Goal: Task Accomplishment & Management: Use online tool/utility

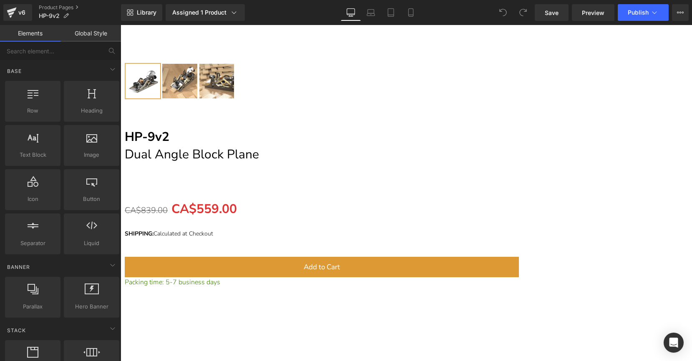
scroll to position [9768, 0]
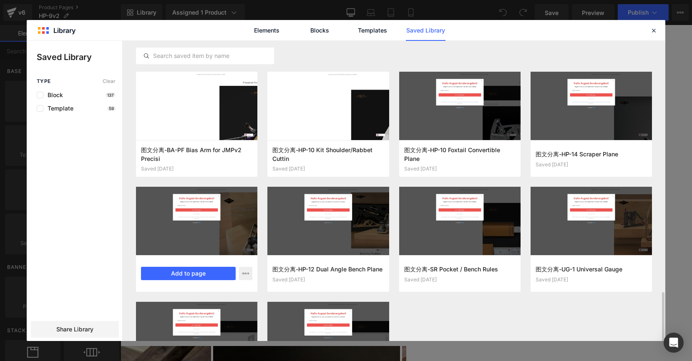
scroll to position [628, 0]
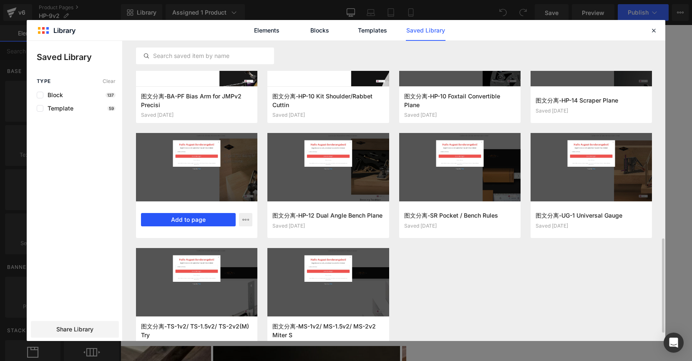
click at [0, 0] on button "Add to page" at bounding box center [0, 0] width 0 height 0
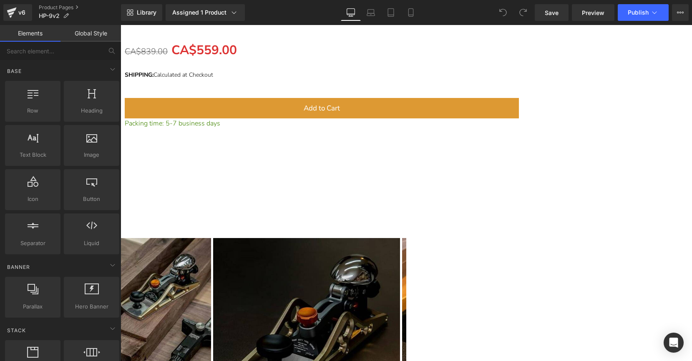
scroll to position [9879, 0]
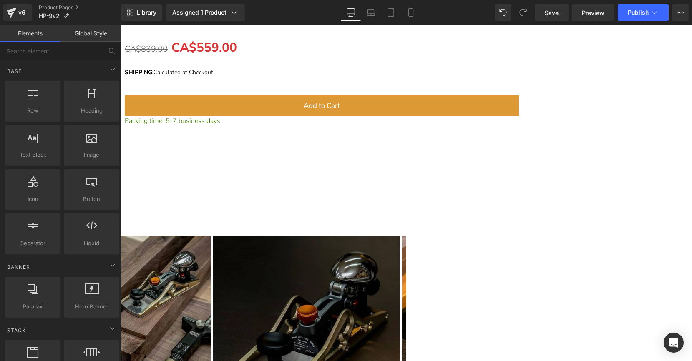
click at [120, 25] on icon at bounding box center [120, 25] width 0 height 0
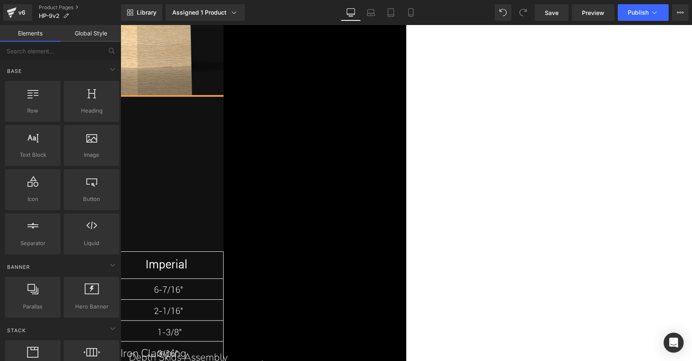
scroll to position [19421, 0]
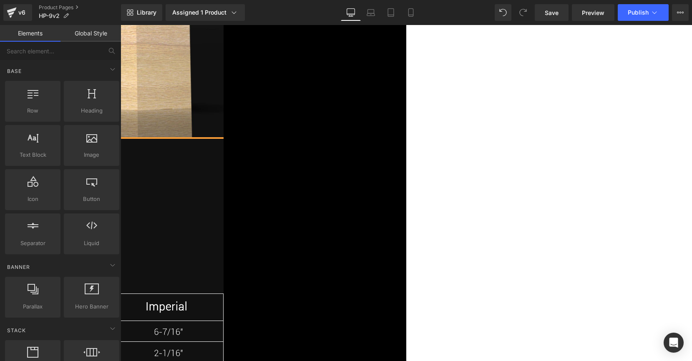
click at [120, 25] on link at bounding box center [120, 25] width 0 height 0
click at [120, 25] on icon at bounding box center [120, 25] width 0 height 0
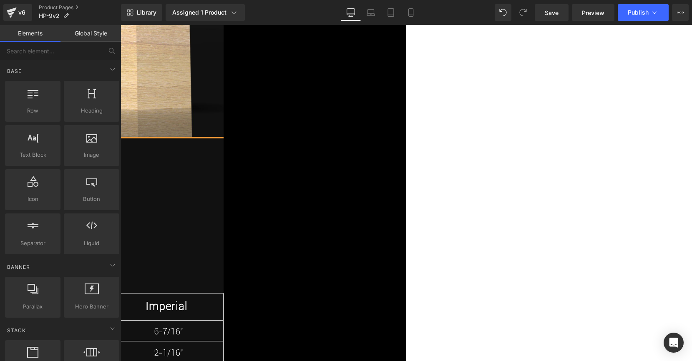
click at [120, 25] on icon at bounding box center [120, 25] width 0 height 0
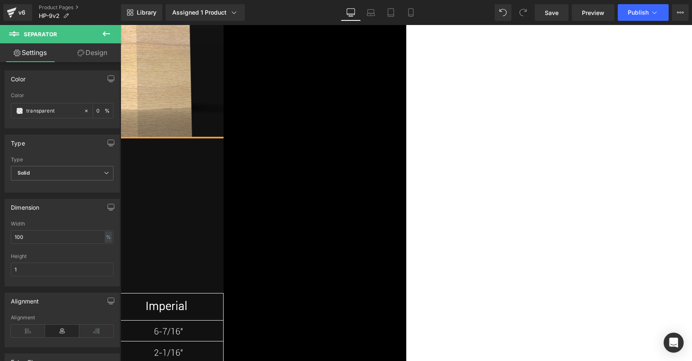
click at [120, 25] on icon at bounding box center [120, 25] width 0 height 0
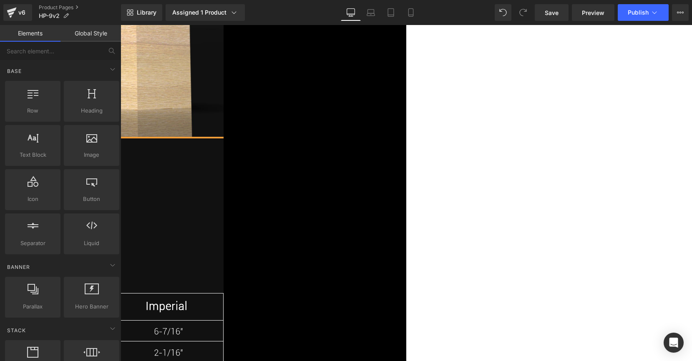
scroll to position [19422, 0]
click at [120, 25] on icon at bounding box center [120, 25] width 0 height 0
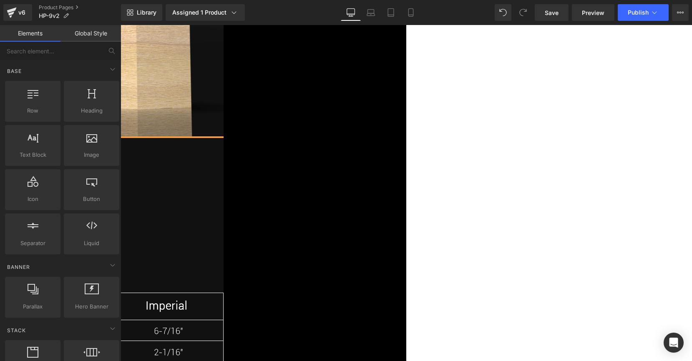
scroll to position [19423, 0]
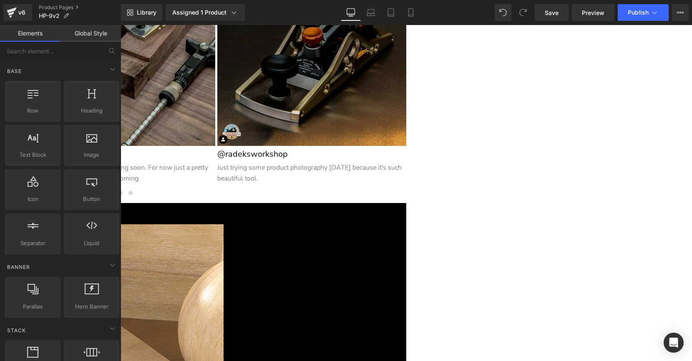
scroll to position [10173, 0]
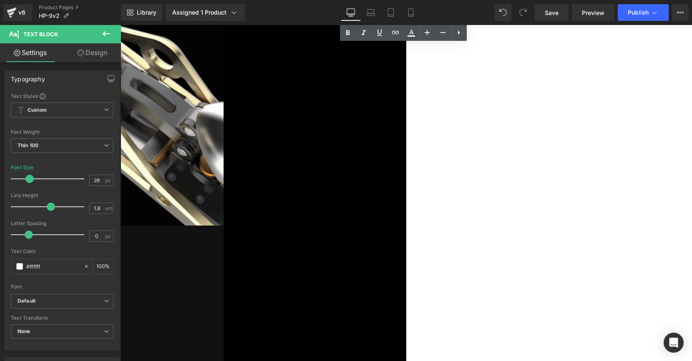
scroll to position [17000, 0]
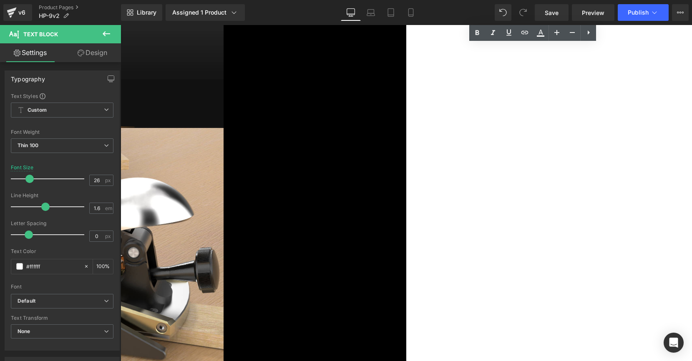
scroll to position [18163, 0]
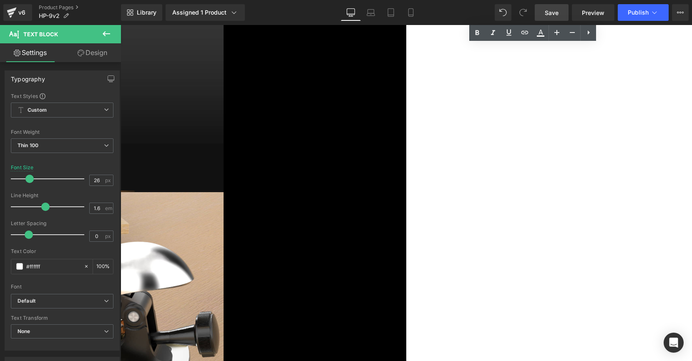
click at [549, 17] on link "Save" at bounding box center [551, 12] width 34 height 17
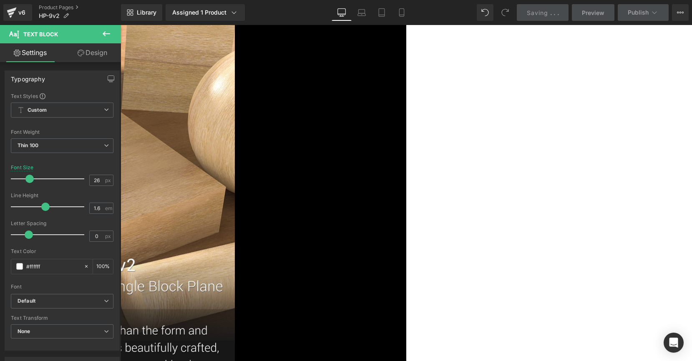
scroll to position [123, 0]
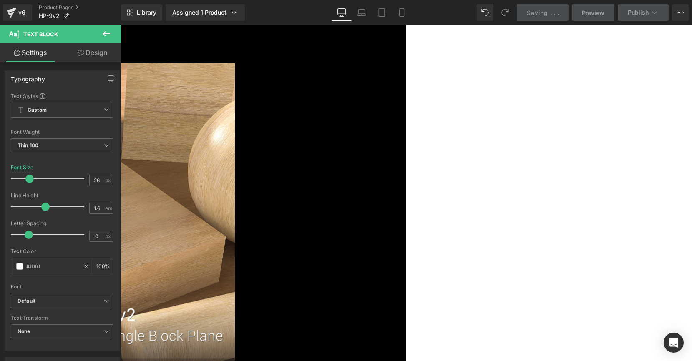
click at [235, 140] on img at bounding box center [35, 259] width 400 height 392
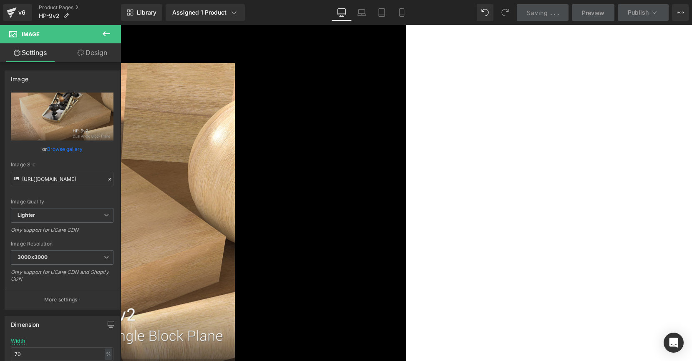
click at [120, 25] on span "Row" at bounding box center [120, 25] width 0 height 0
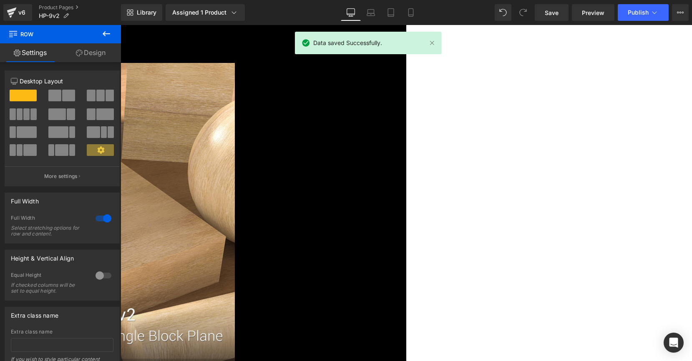
click at [120, 25] on icon at bounding box center [120, 25] width 0 height 0
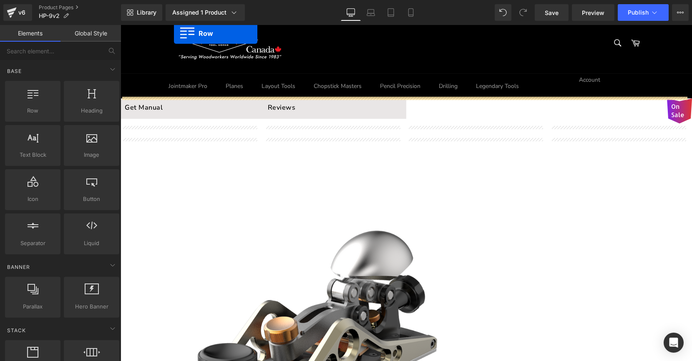
scroll to position [0, 0]
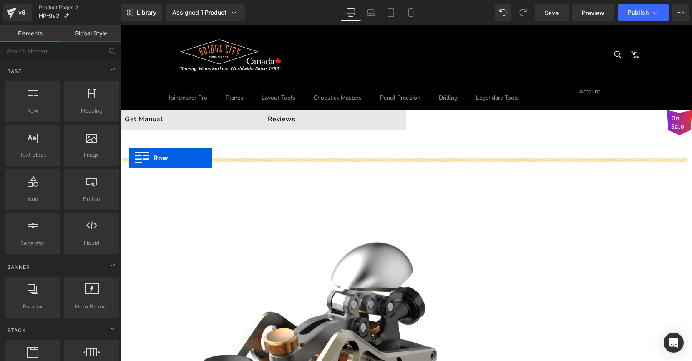
drag, startPoint x: 136, startPoint y: 182, endPoint x: 129, endPoint y: 158, distance: 25.2
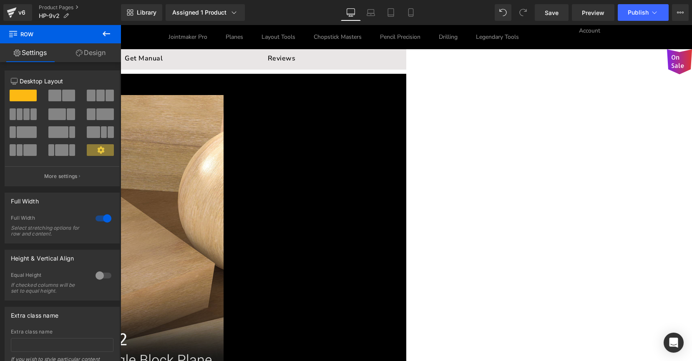
scroll to position [15, 0]
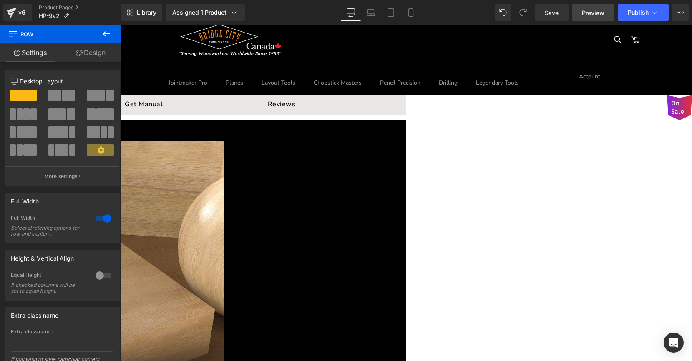
click at [594, 13] on span "Preview" at bounding box center [593, 12] width 23 height 9
click at [223, 215] on img at bounding box center [29, 287] width 389 height 292
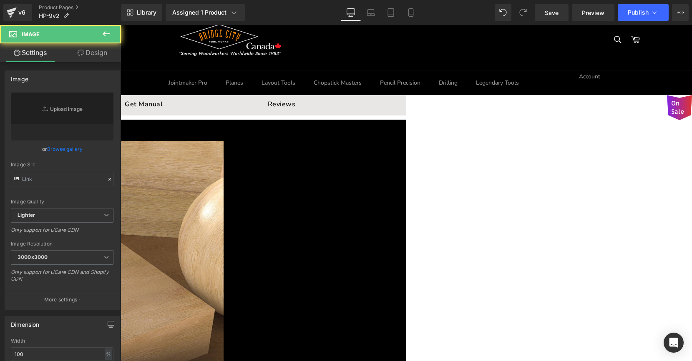
type input "https://ucarecdn.com/77269569-375f-4a79-b81b-735e5258e3d8/-/format/auto/-/previ…"
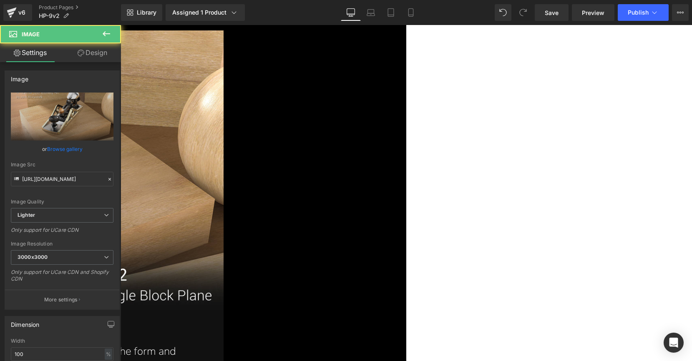
scroll to position [318, 0]
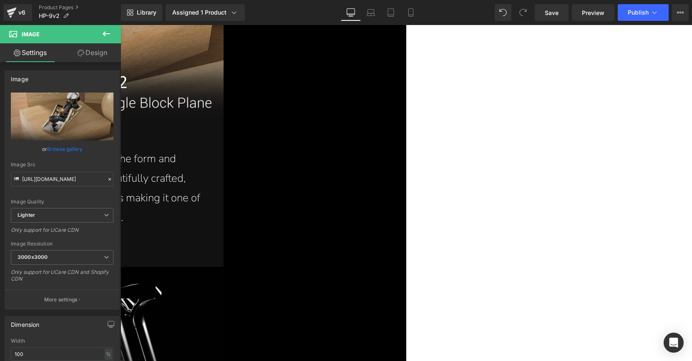
click at [207, 212] on p "Tool making as an art has never been more obvious than the form and function of…" at bounding box center [29, 188] width 355 height 78
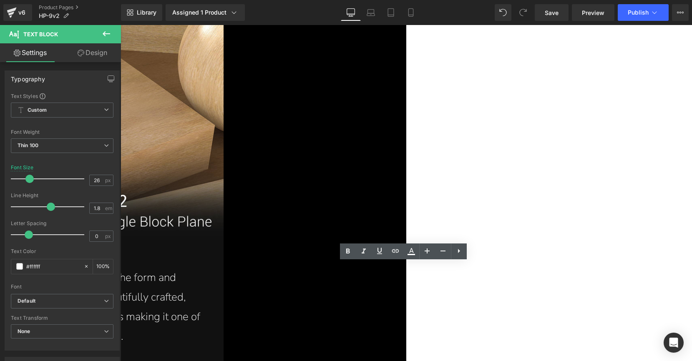
scroll to position [159, 0]
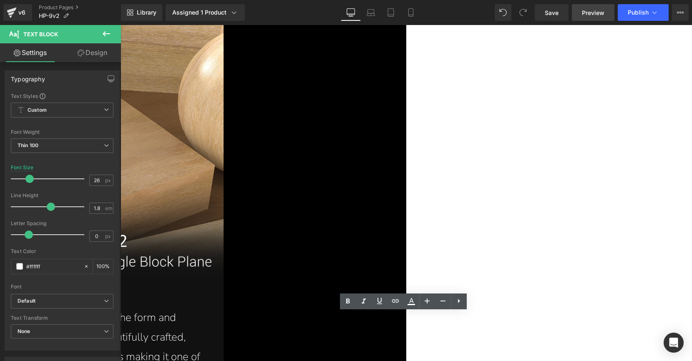
click at [594, 14] on span "Preview" at bounding box center [593, 12] width 23 height 9
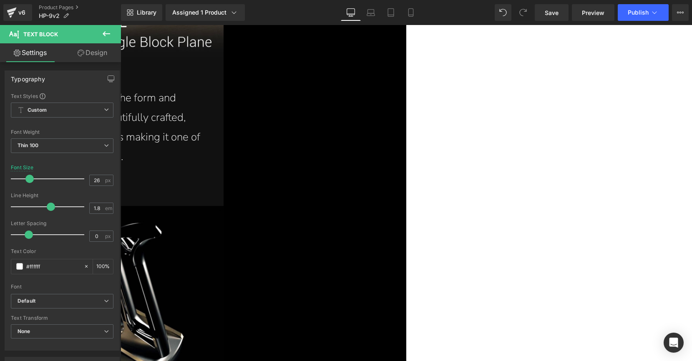
scroll to position [418, 0]
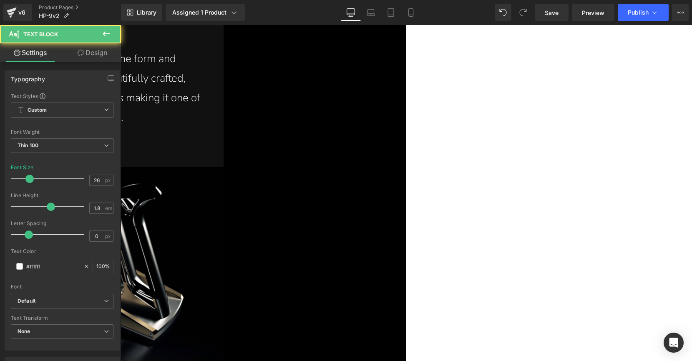
drag, startPoint x: 338, startPoint y: 122, endPoint x: 376, endPoint y: 148, distance: 46.4
click at [207, 125] on p "Tool making as an art has never been more obvious than the form and function of…" at bounding box center [29, 88] width 355 height 78
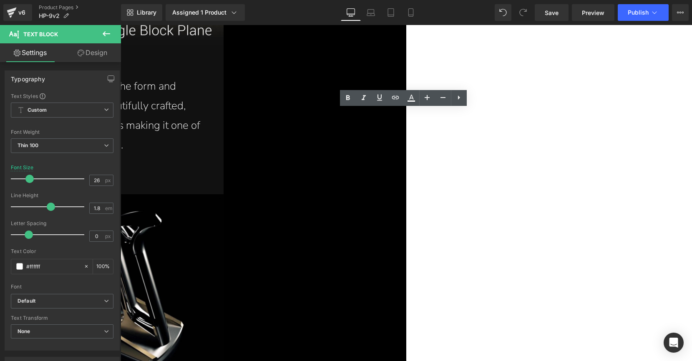
scroll to position [414, 0]
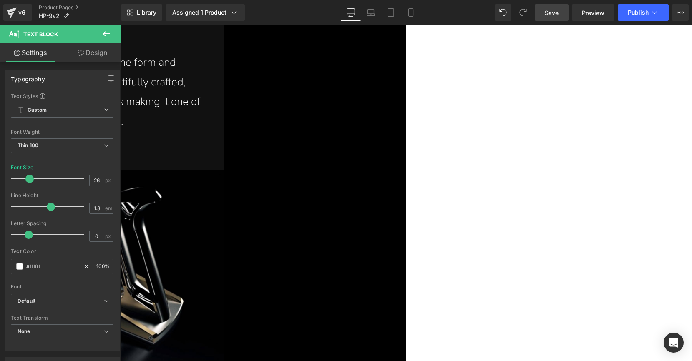
drag, startPoint x: 551, startPoint y: 10, endPoint x: 264, endPoint y: 58, distance: 290.7
click at [551, 10] on span "Save" at bounding box center [551, 12] width 14 height 9
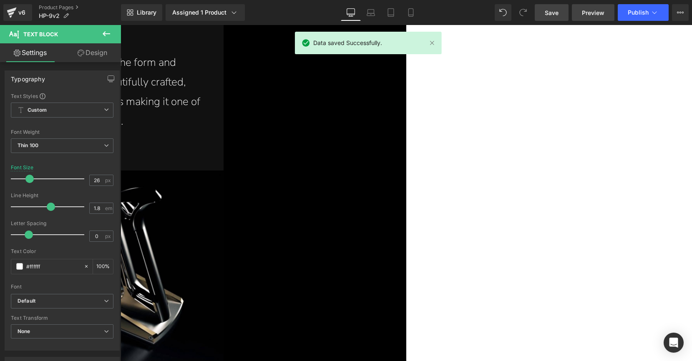
click at [603, 18] on link "Preview" at bounding box center [593, 12] width 43 height 17
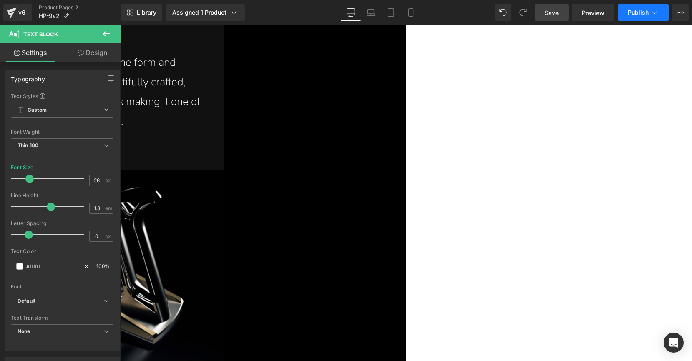
click at [641, 13] on span "Publish" at bounding box center [637, 12] width 21 height 7
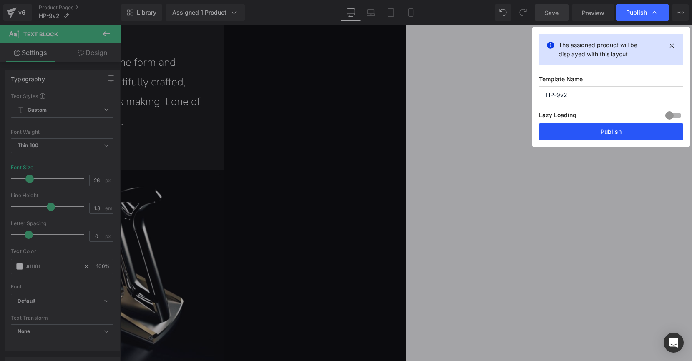
click at [602, 130] on button "Publish" at bounding box center [611, 131] width 144 height 17
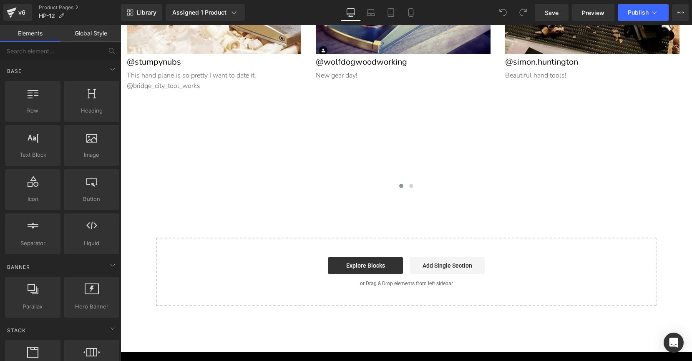
scroll to position [8581, 0]
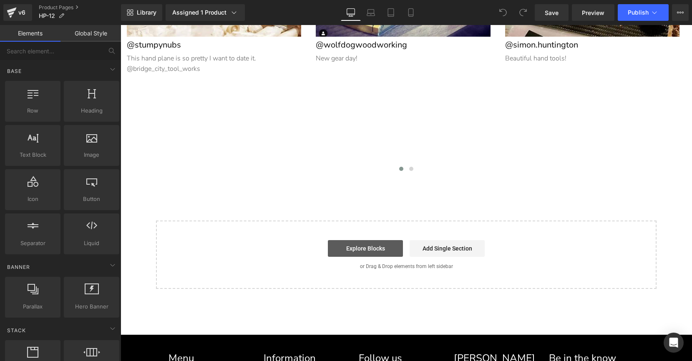
click at [369, 244] on link "Explore Blocks" at bounding box center [365, 248] width 75 height 17
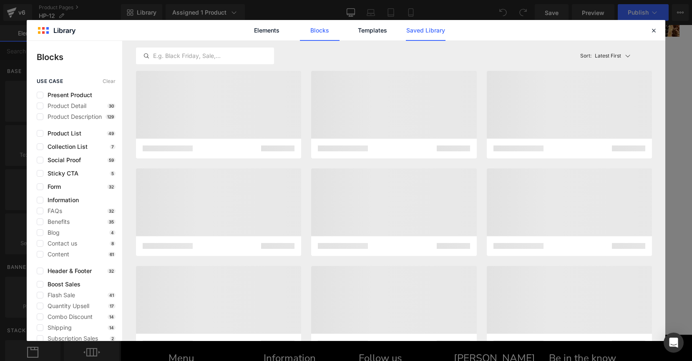
click at [409, 29] on link "Saved Library" at bounding box center [426, 30] width 40 height 21
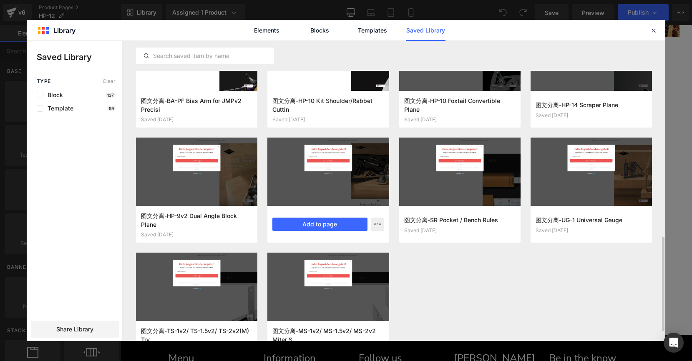
scroll to position [647, 0]
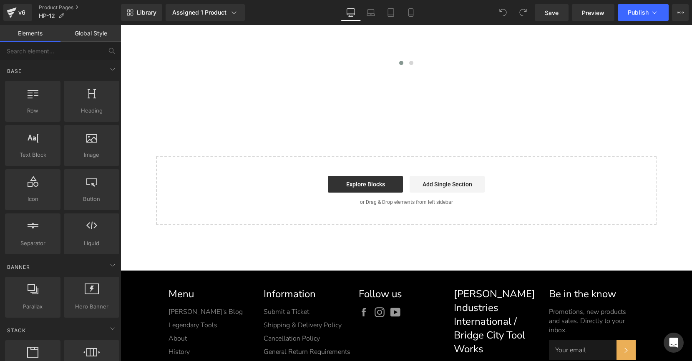
scroll to position [8690, 0]
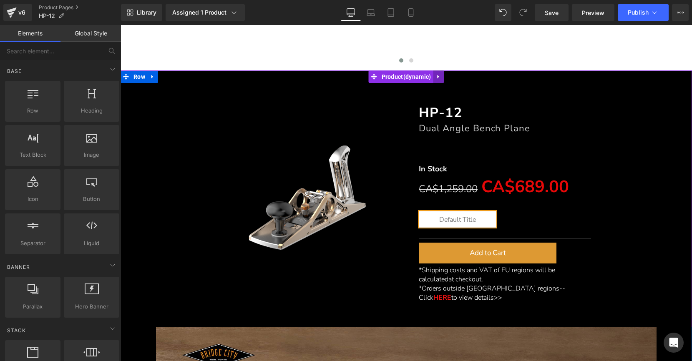
click at [437, 78] on link at bounding box center [438, 76] width 11 height 13
click at [441, 75] on icon at bounding box center [444, 77] width 6 height 6
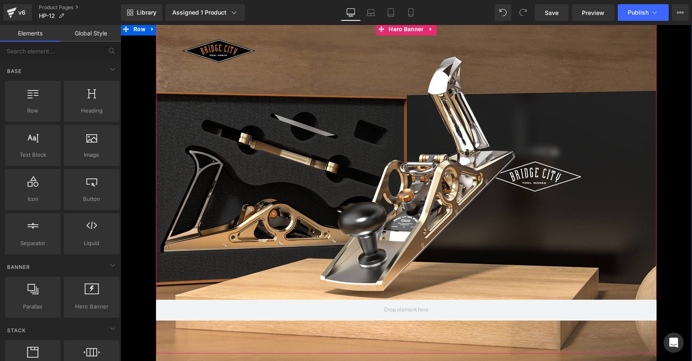
scroll to position [8660, 0]
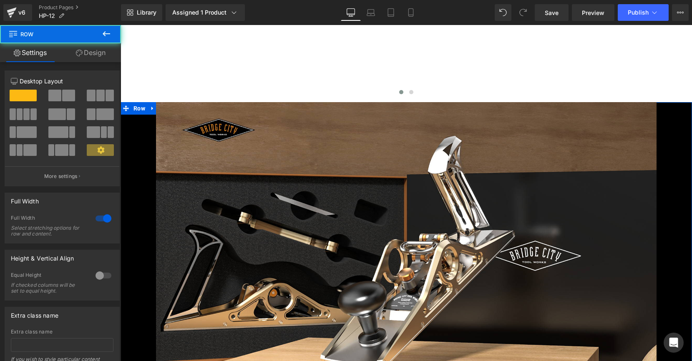
drag, startPoint x: 130, startPoint y: 105, endPoint x: 135, endPoint y: 101, distance: 6.2
drag, startPoint x: 130, startPoint y: 107, endPoint x: 135, endPoint y: 101, distance: 7.8
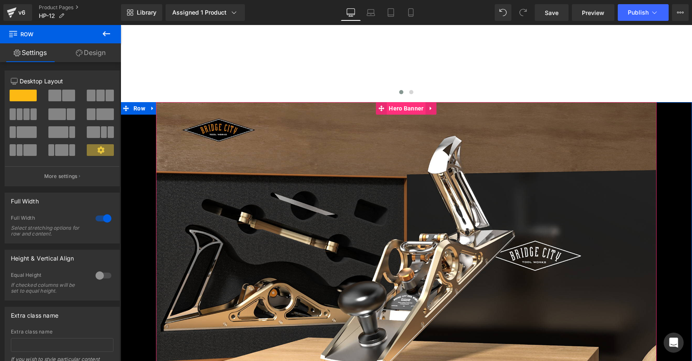
click at [391, 104] on span "Hero Banner" at bounding box center [405, 108] width 39 height 13
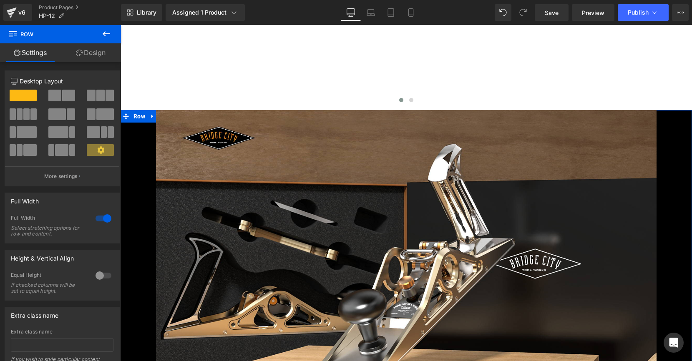
scroll to position [8653, 0]
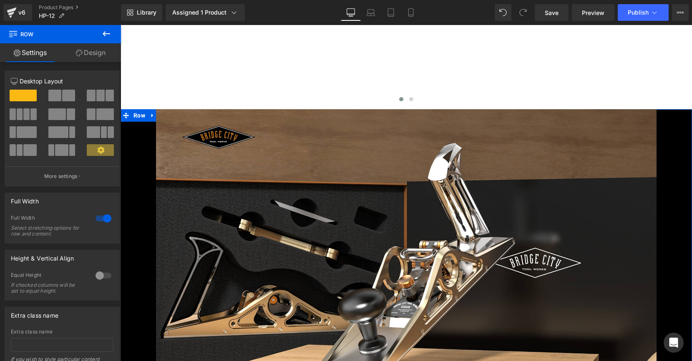
drag, startPoint x: 125, startPoint y: 112, endPoint x: 131, endPoint y: 110, distance: 6.6
drag, startPoint x: 125, startPoint y: 110, endPoint x: 130, endPoint y: 107, distance: 5.3
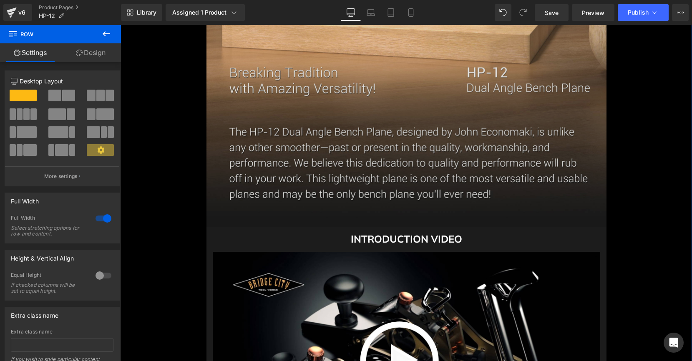
scroll to position [453, 0]
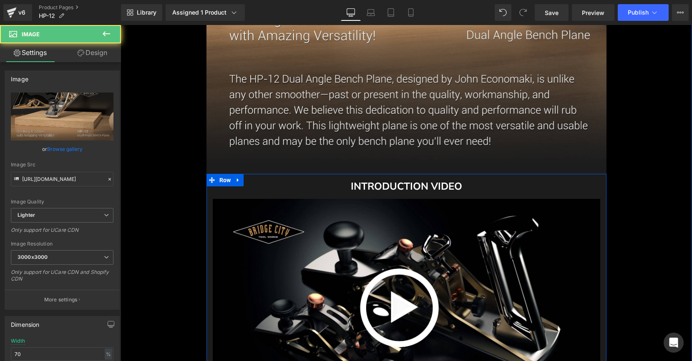
scroll to position [467, 0]
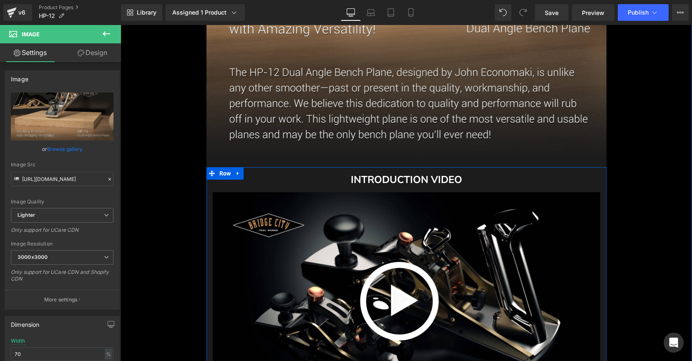
click at [407, 175] on div "INTRODUCTION VIDEO Text Block" at bounding box center [406, 179] width 387 height 25
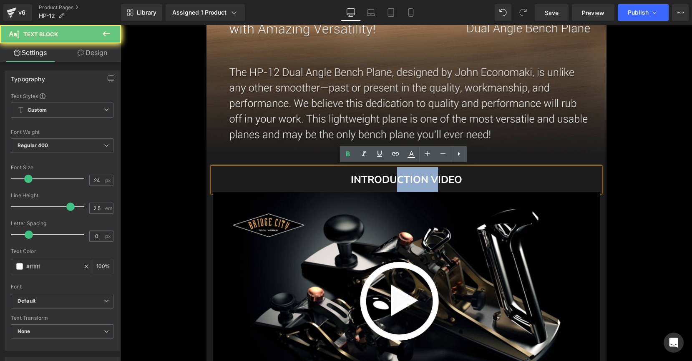
drag, startPoint x: 390, startPoint y: 178, endPoint x: 433, endPoint y: 178, distance: 43.4
click at [433, 178] on strong "INTRODUCTION VIDEO" at bounding box center [406, 179] width 111 height 13
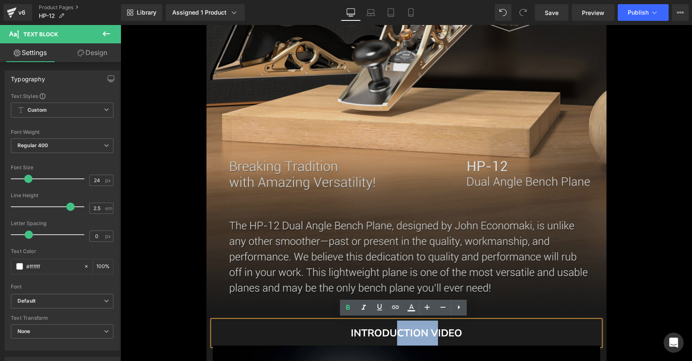
scroll to position [341, 0]
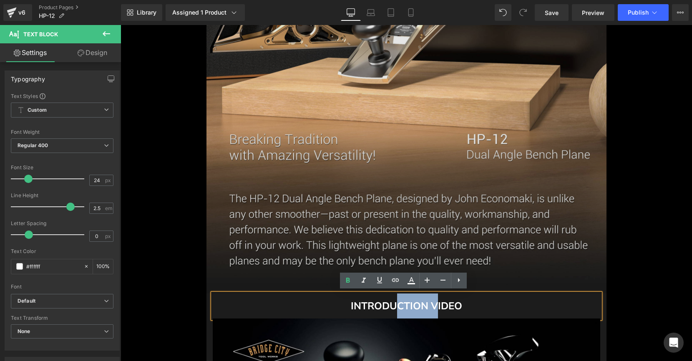
click at [353, 189] on img at bounding box center [406, 82] width 400 height 424
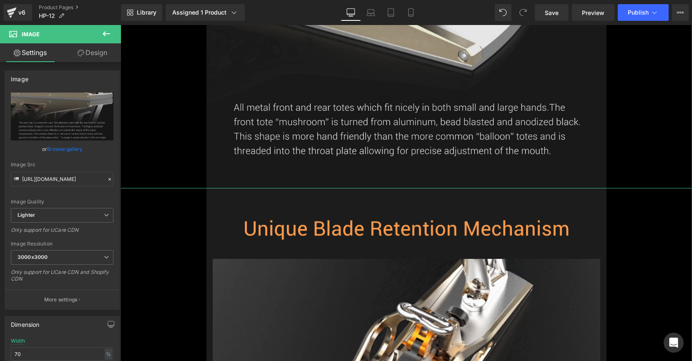
scroll to position [1746, 0]
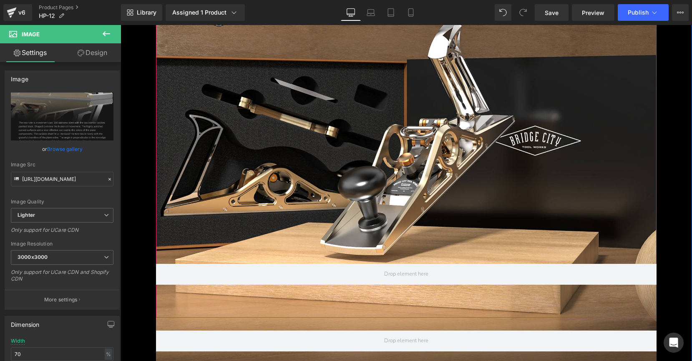
scroll to position [8731, 0]
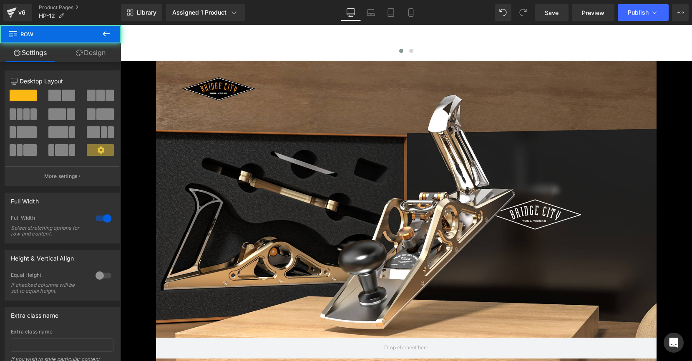
scroll to position [8700, 0]
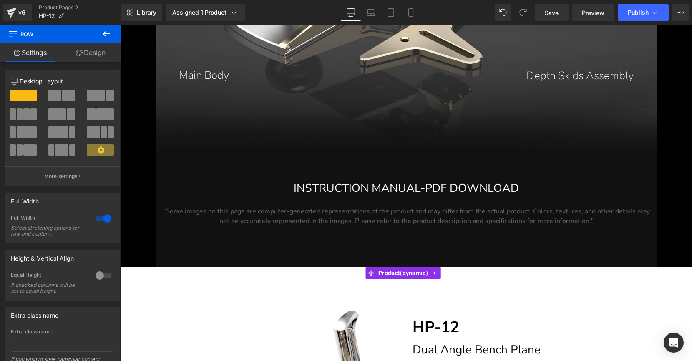
scroll to position [18355, 0]
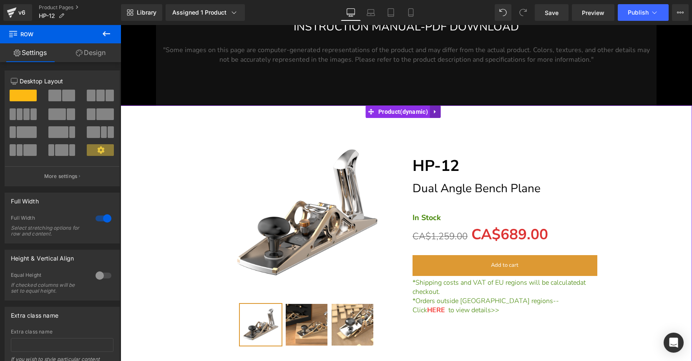
click at [437, 110] on icon at bounding box center [435, 112] width 6 height 6
click at [442, 109] on icon at bounding box center [441, 112] width 6 height 6
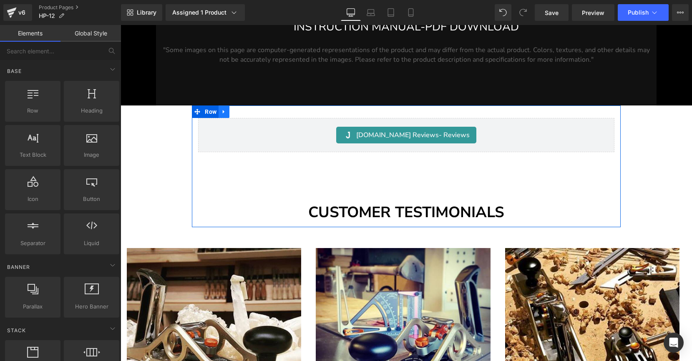
click at [226, 109] on icon at bounding box center [224, 112] width 6 height 6
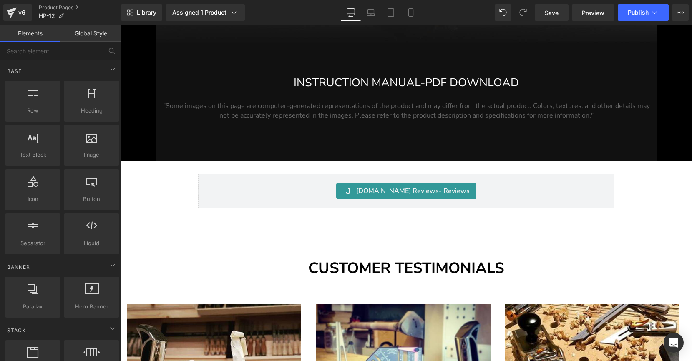
scroll to position [18278, 0]
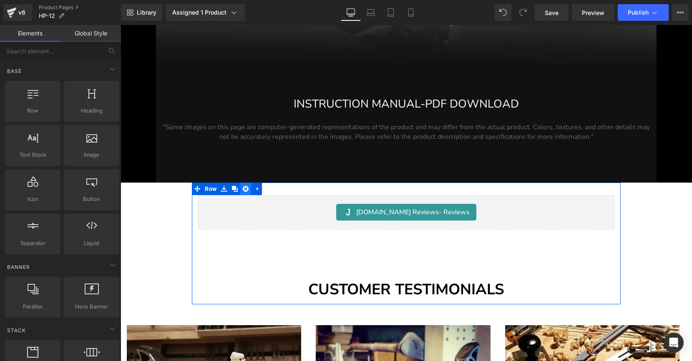
click at [241, 186] on link at bounding box center [245, 189] width 11 height 13
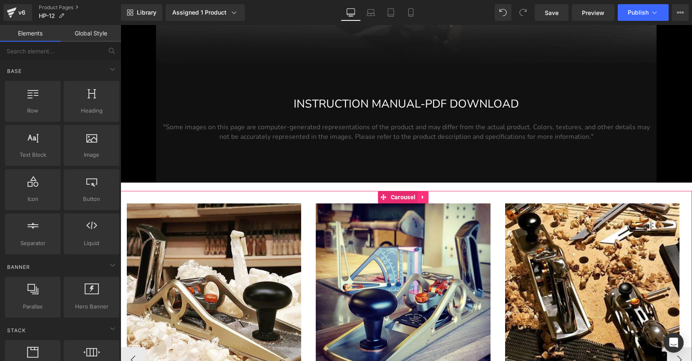
click at [427, 193] on link at bounding box center [422, 197] width 11 height 13
click at [432, 193] on link at bounding box center [428, 197] width 11 height 13
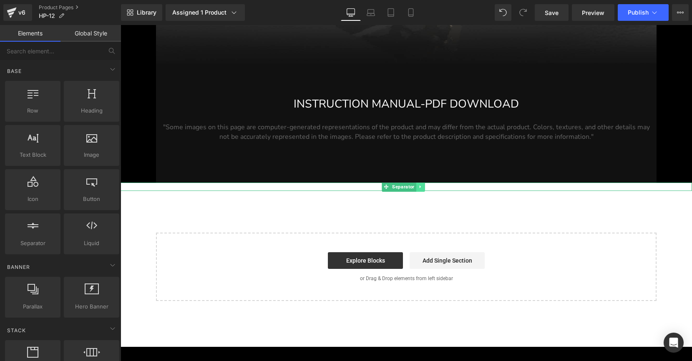
click at [419, 184] on icon at bounding box center [420, 186] width 5 height 5
click at [426, 184] on icon at bounding box center [424, 186] width 5 height 5
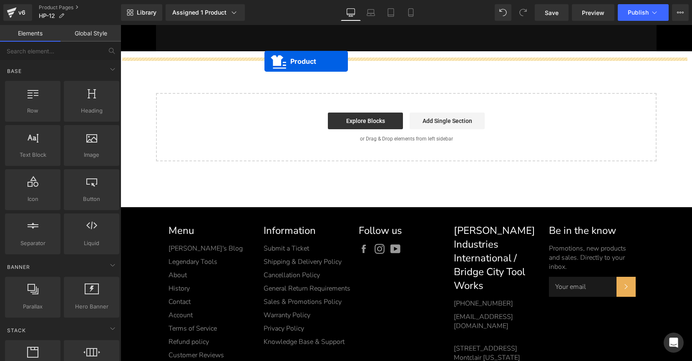
scroll to position [18165, 0]
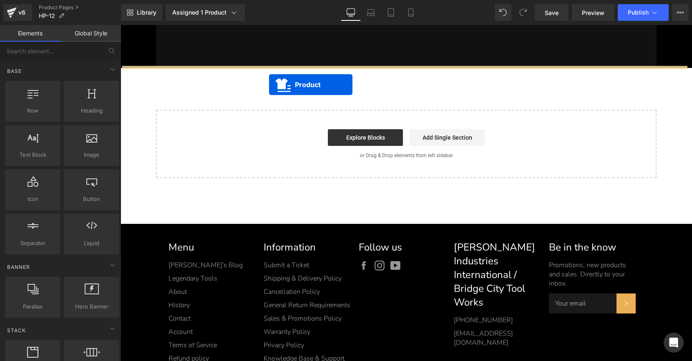
drag, startPoint x: 394, startPoint y: 70, endPoint x: 269, endPoint y: 84, distance: 125.8
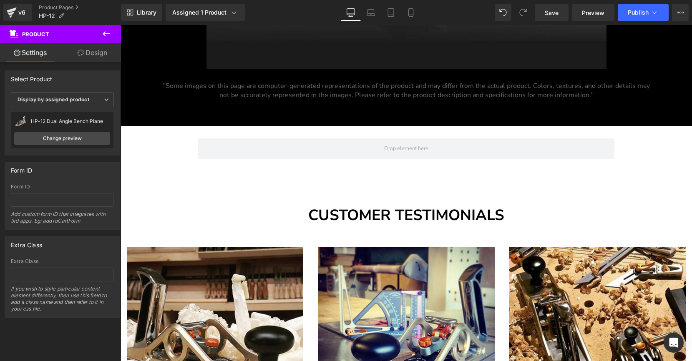
scroll to position [7925, 0]
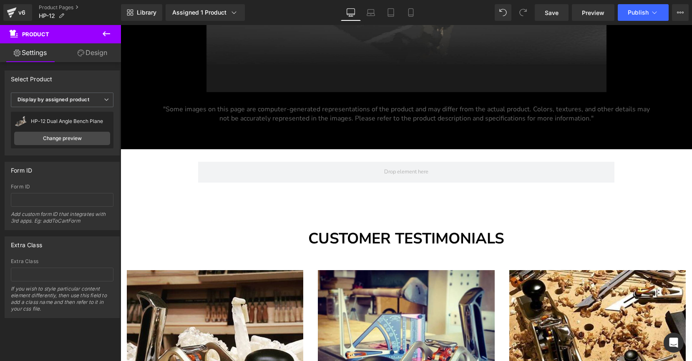
click at [104, 33] on icon at bounding box center [106, 34] width 10 height 10
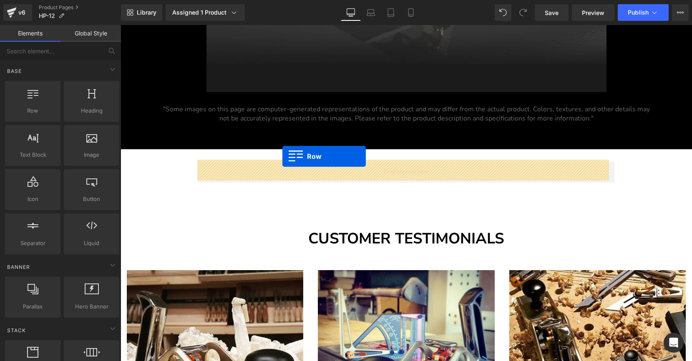
drag, startPoint x: 152, startPoint y: 128, endPoint x: 282, endPoint y: 156, distance: 133.5
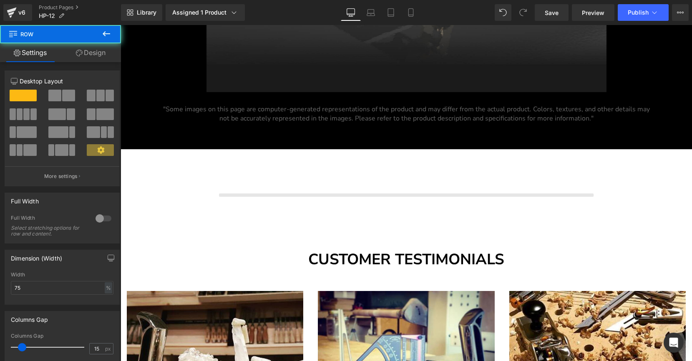
click at [282, 156] on div "Row" at bounding box center [406, 178] width 429 height 58
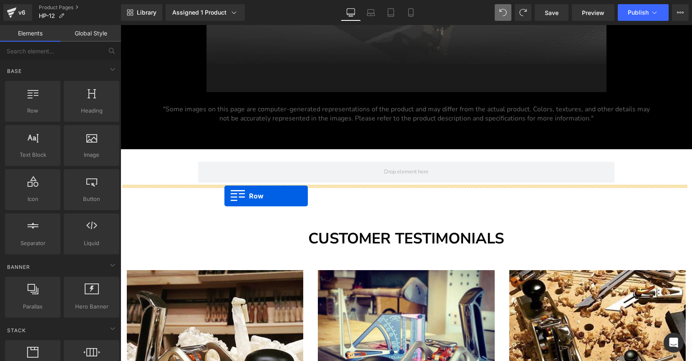
drag, startPoint x: 155, startPoint y: 129, endPoint x: 224, endPoint y: 196, distance: 96.4
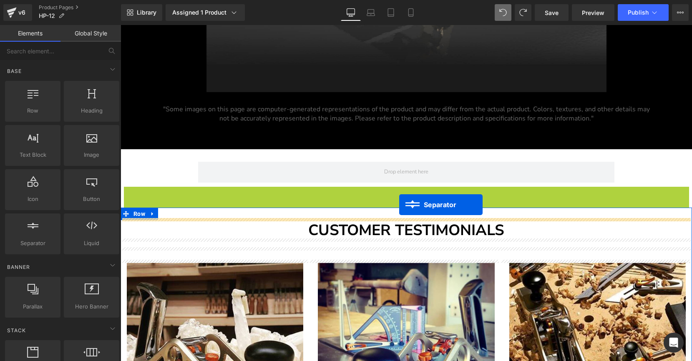
drag, startPoint x: 404, startPoint y: 197, endPoint x: 399, endPoint y: 204, distance: 8.9
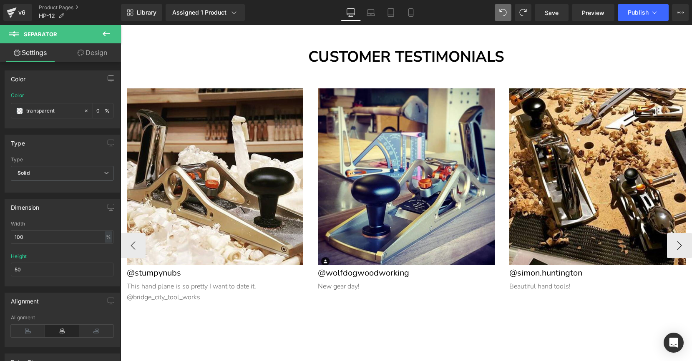
scroll to position [8110, 0]
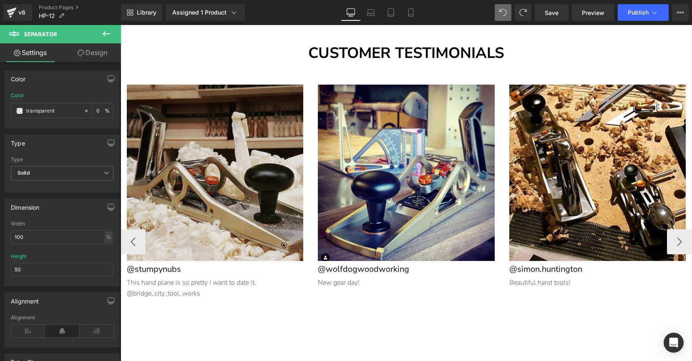
click at [223, 252] on img at bounding box center [215, 173] width 176 height 176
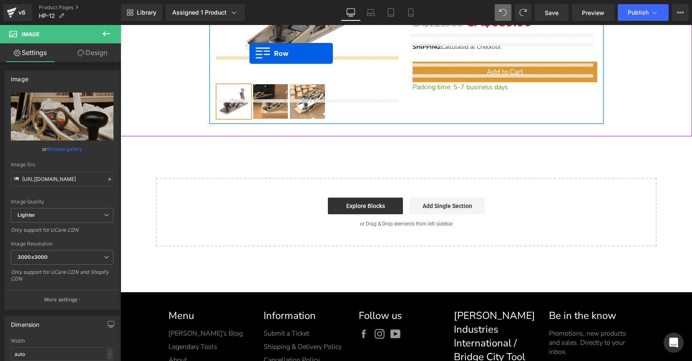
scroll to position [17934, 0]
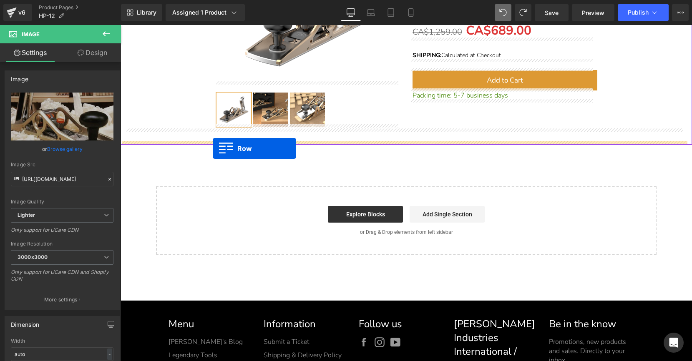
drag, startPoint x: 135, startPoint y: 62, endPoint x: 213, endPoint y: 148, distance: 115.7
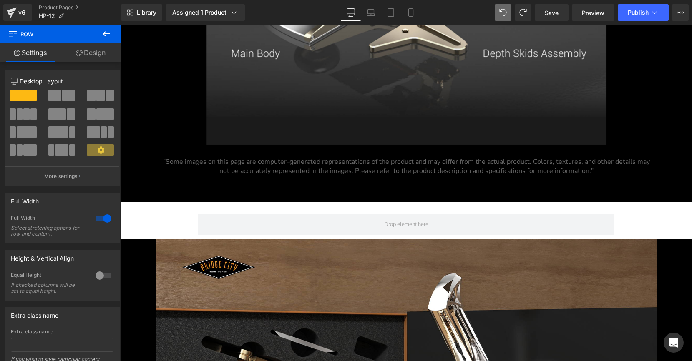
scroll to position [7837, 0]
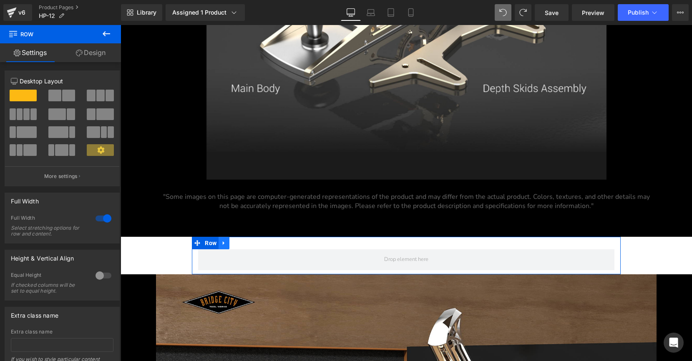
click at [220, 241] on link at bounding box center [223, 243] width 11 height 13
click at [242, 239] on link at bounding box center [245, 243] width 11 height 13
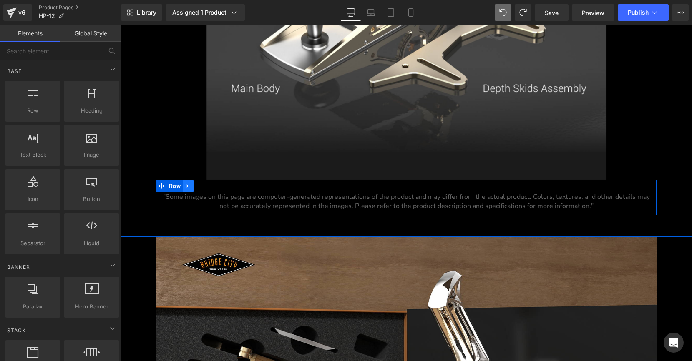
click at [188, 181] on link at bounding box center [188, 186] width 11 height 13
click at [207, 183] on icon at bounding box center [210, 186] width 6 height 6
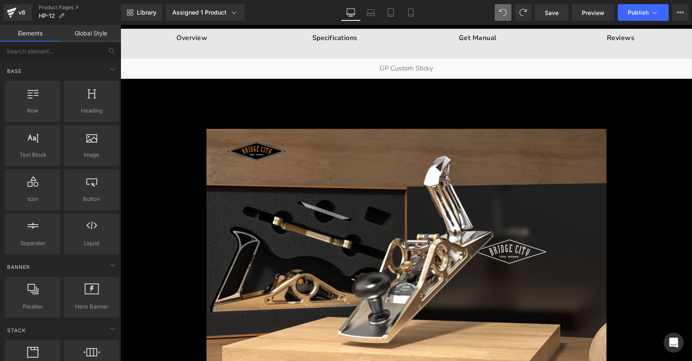
scroll to position [0, 0]
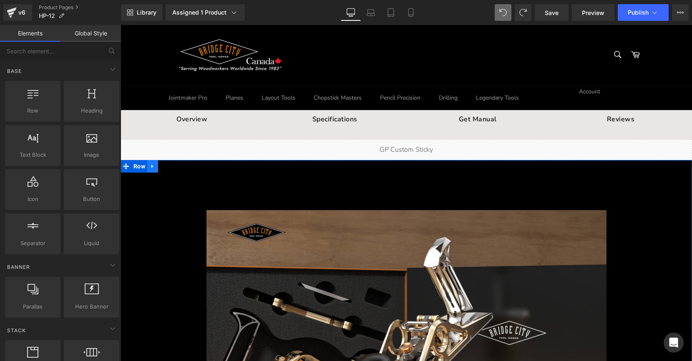
click at [147, 168] on link at bounding box center [152, 166] width 11 height 13
click at [171, 164] on icon at bounding box center [174, 166] width 6 height 6
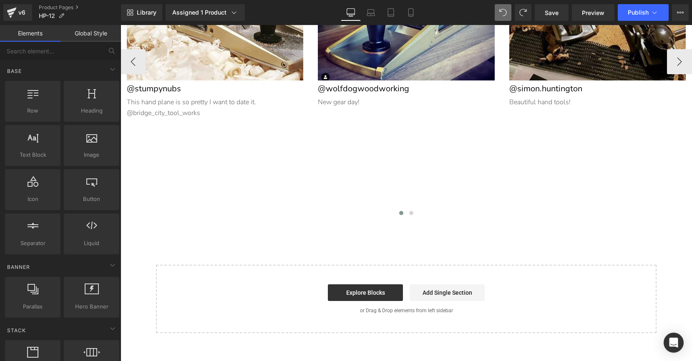
scroll to position [10263, 0]
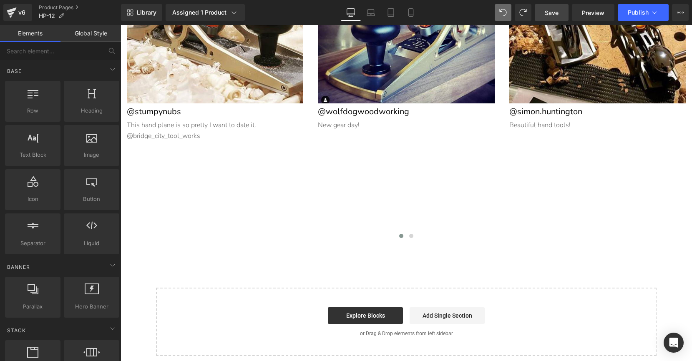
click at [546, 11] on span "Save" at bounding box center [551, 12] width 14 height 9
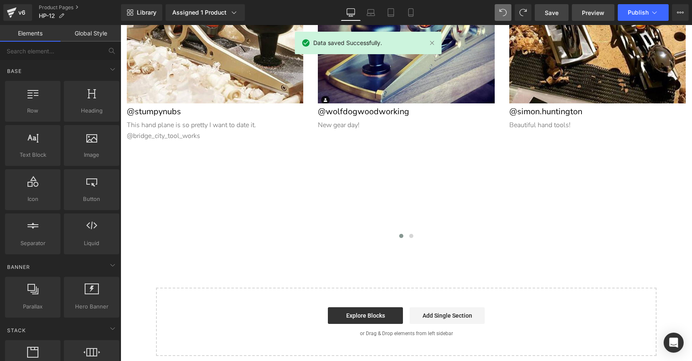
click at [595, 15] on span "Preview" at bounding box center [593, 12] width 23 height 9
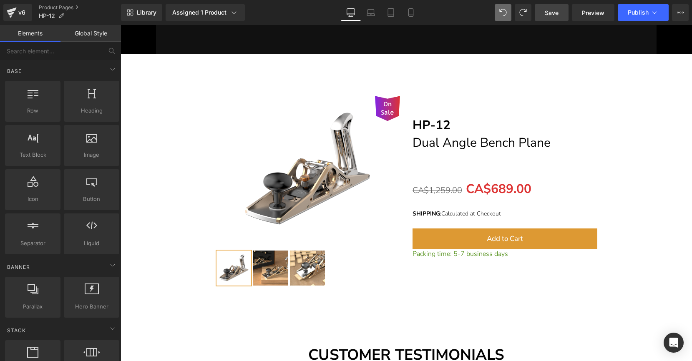
scroll to position [9711, 0]
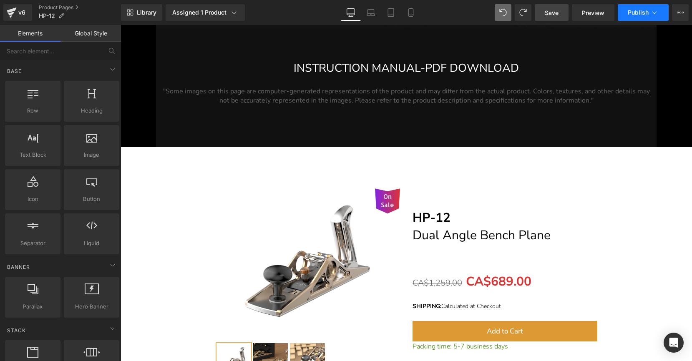
click at [642, 12] on span "Publish" at bounding box center [637, 12] width 21 height 7
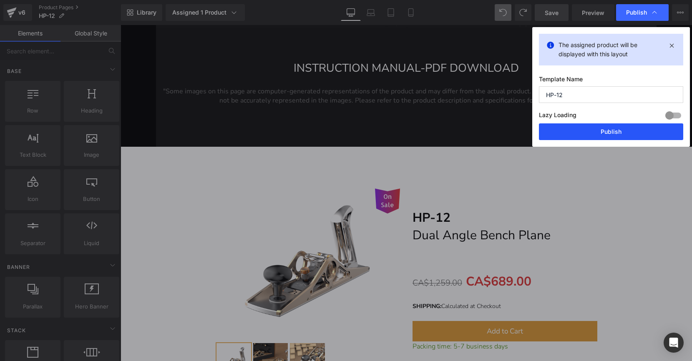
click at [590, 131] on button "Publish" at bounding box center [611, 131] width 144 height 17
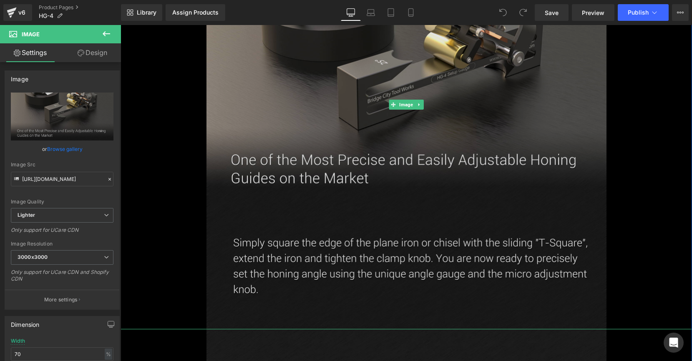
scroll to position [349, 0]
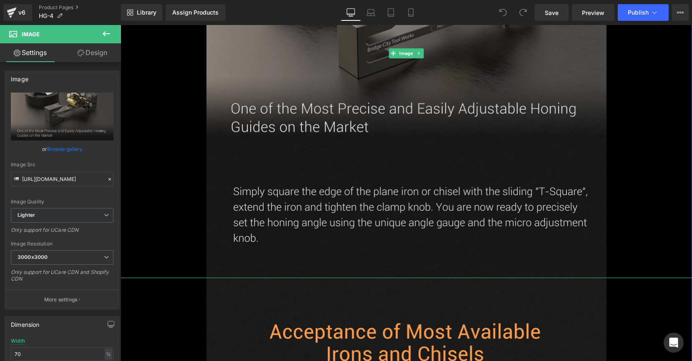
click at [329, 190] on img at bounding box center [406, 53] width 400 height 450
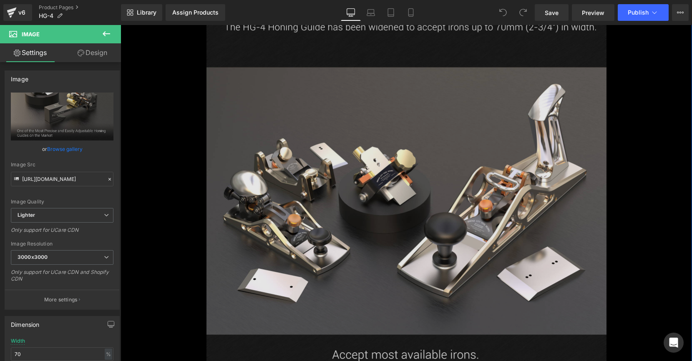
scroll to position [665, 0]
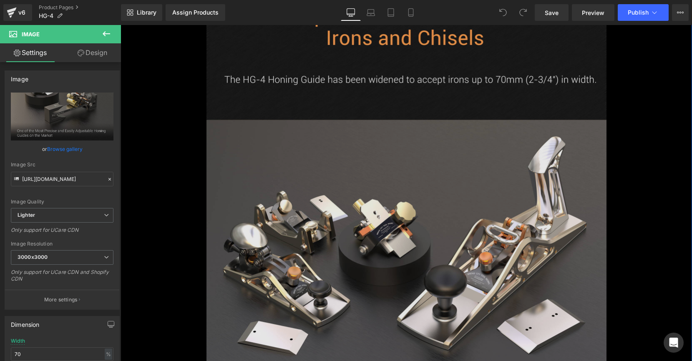
click at [339, 75] on img at bounding box center [406, 190] width 400 height 457
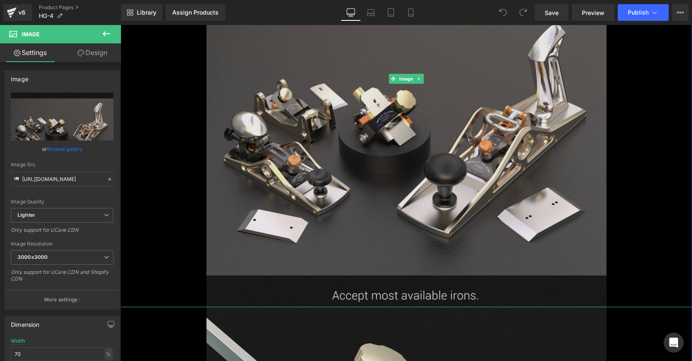
scroll to position [946, 0]
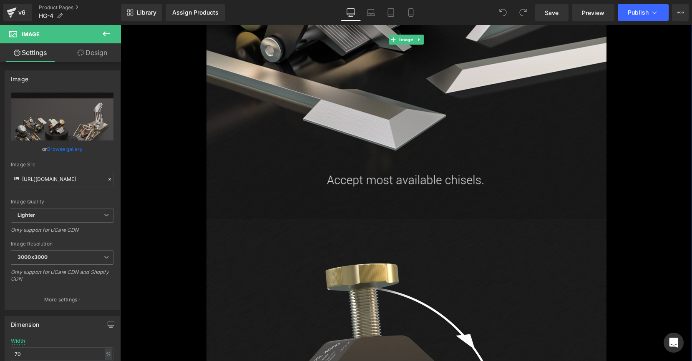
scroll to position [1298, 0]
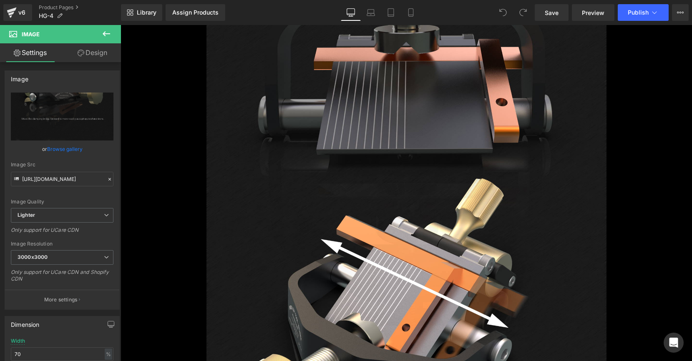
scroll to position [2523, 0]
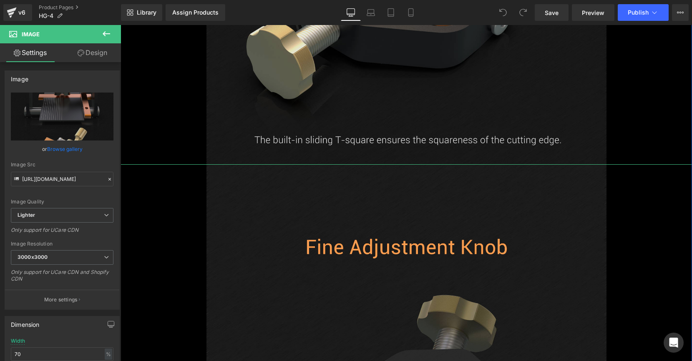
scroll to position [2716, 0]
